Goal: Task Accomplishment & Management: Complete application form

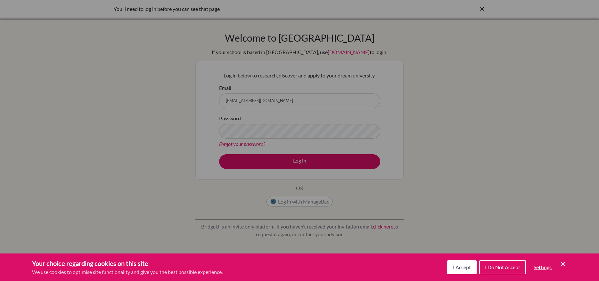
click at [461, 268] on span "I Accept" at bounding box center [462, 267] width 18 height 6
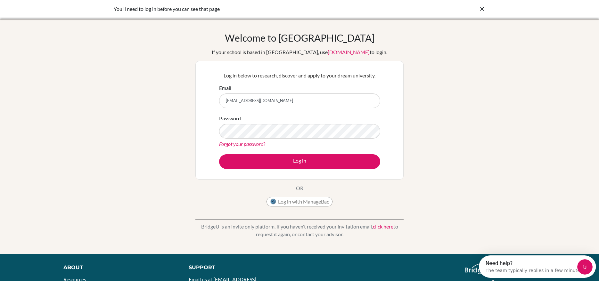
click at [428, 142] on div "Welcome to BridgeU If your school is based in China, use app.bridge-u.com.cn to…" at bounding box center [299, 137] width 599 height 210
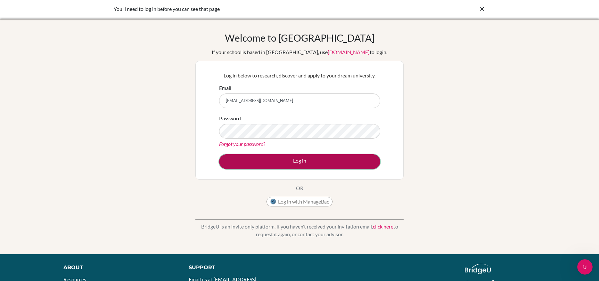
click at [309, 161] on button "Log in" at bounding box center [299, 161] width 161 height 15
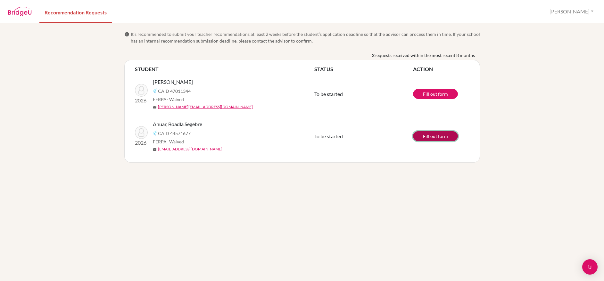
click at [439, 138] on link "Fill out form" at bounding box center [435, 136] width 45 height 10
